Goal: Task Accomplishment & Management: Manage account settings

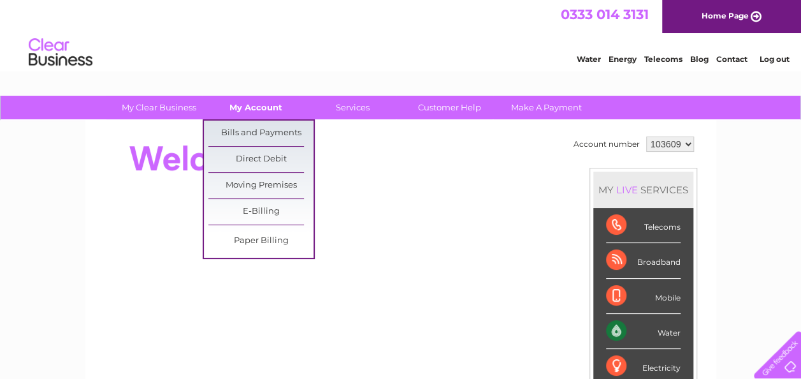
click at [273, 103] on link "My Account" at bounding box center [255, 108] width 105 height 24
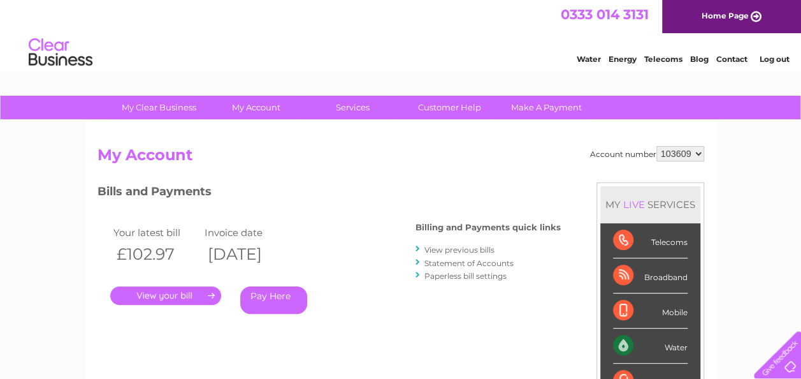
click at [174, 289] on link "." at bounding box center [165, 295] width 111 height 18
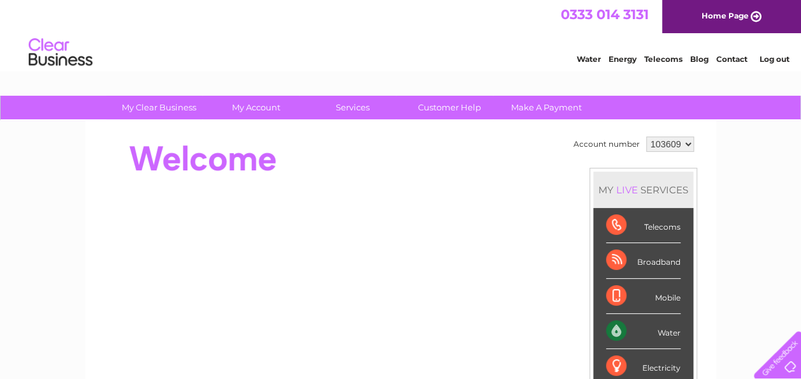
scroll to position [13, 0]
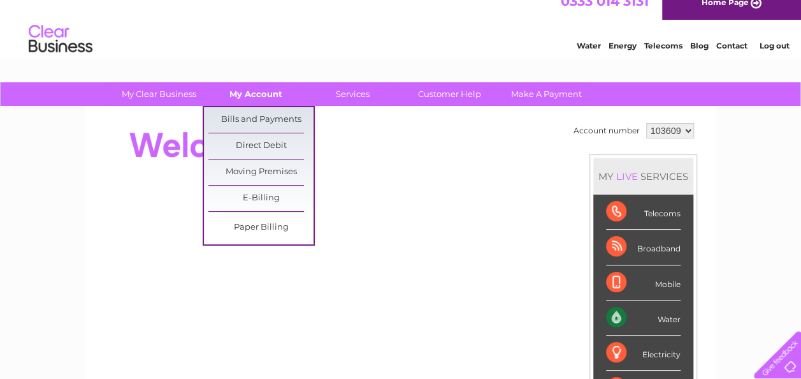
click at [264, 95] on link "My Account" at bounding box center [255, 94] width 105 height 24
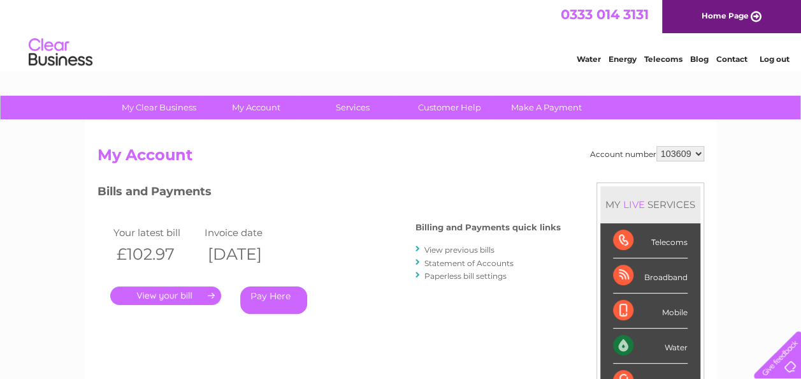
scroll to position [25, 0]
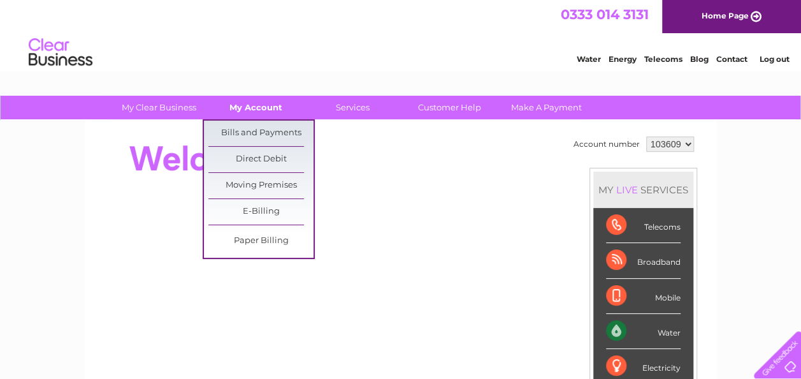
click at [254, 101] on link "My Account" at bounding box center [255, 108] width 105 height 24
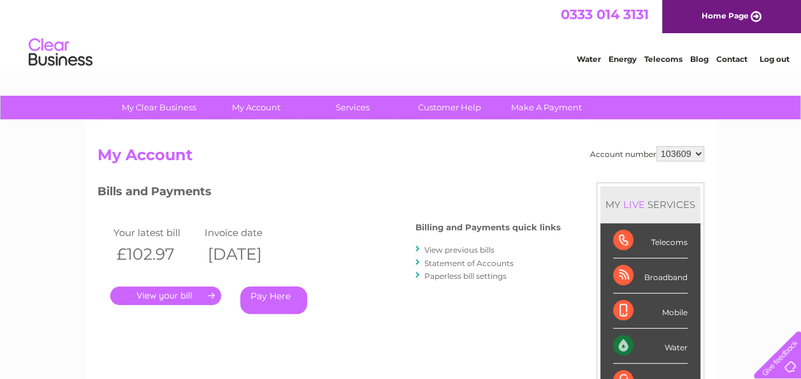
click at [254, 103] on link "My Account" at bounding box center [255, 108] width 105 height 24
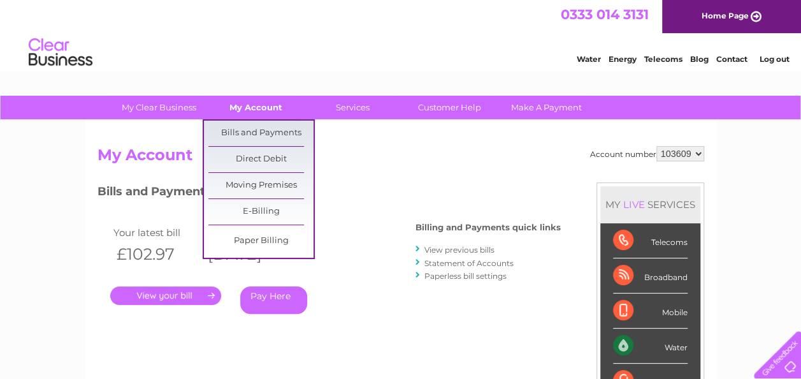
click at [250, 110] on link "My Account" at bounding box center [255, 108] width 105 height 24
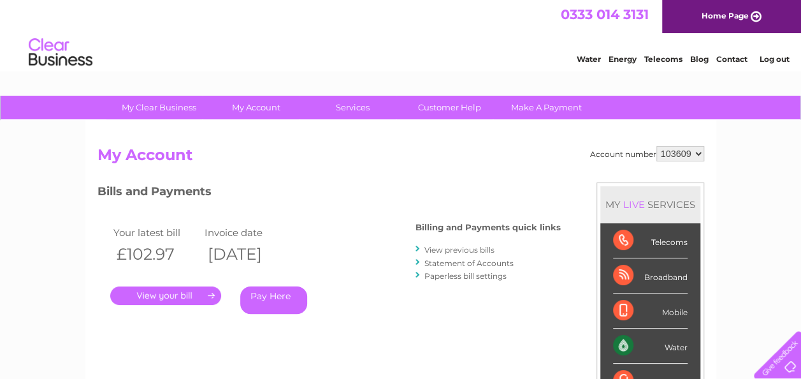
click at [249, 106] on link "My Account" at bounding box center [255, 108] width 105 height 24
click at [442, 335] on div "Bills and Payments Billing and Payments quick links View previous bills Stateme…" at bounding box center [328, 266] width 463 height 168
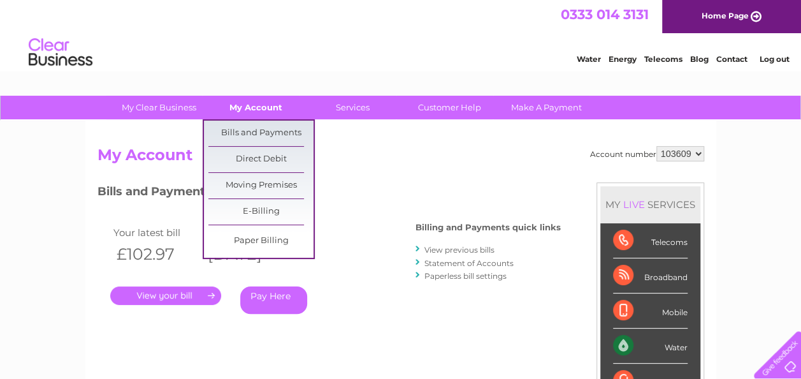
click at [245, 108] on link "My Account" at bounding box center [255, 108] width 105 height 24
click at [256, 106] on link "My Account" at bounding box center [255, 108] width 105 height 24
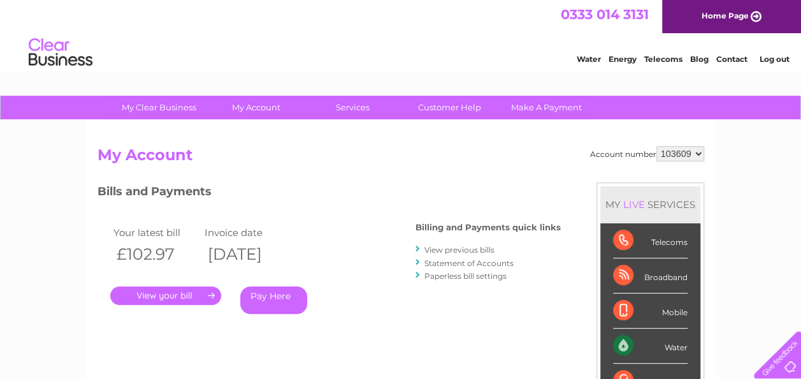
click at [398, 315] on div "Bills and Payments Billing and Payments quick links View previous bills Stateme…" at bounding box center [328, 257] width 463 height 150
click at [170, 297] on link "." at bounding box center [165, 295] width 111 height 18
